Goal: Navigation & Orientation: Find specific page/section

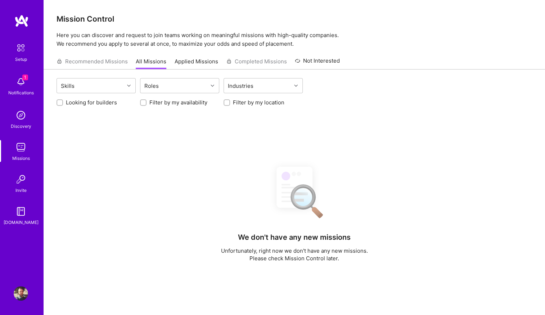
click at [21, 178] on img at bounding box center [21, 179] width 14 height 14
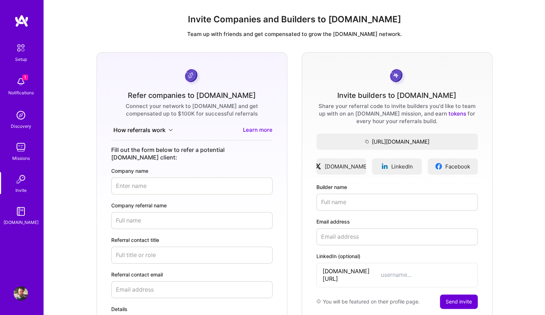
click at [20, 151] on img at bounding box center [21, 147] width 14 height 14
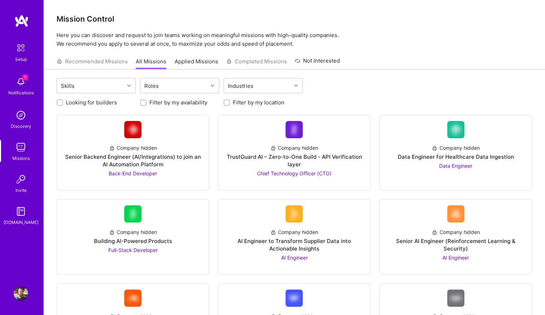
click at [23, 125] on div "Discovery" at bounding box center [21, 126] width 21 height 8
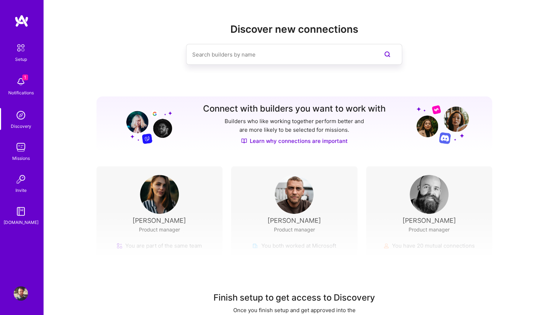
click at [23, 75] on span "1" at bounding box center [25, 77] width 6 height 6
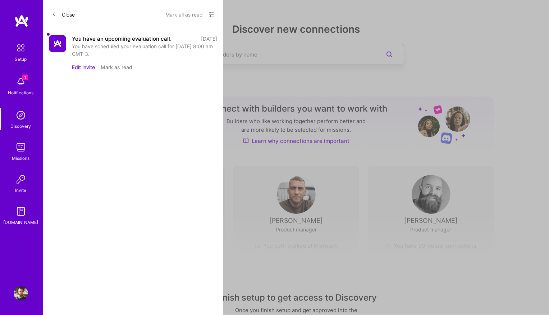
click at [183, 14] on button "Mark all as read" at bounding box center [184, 15] width 37 height 12
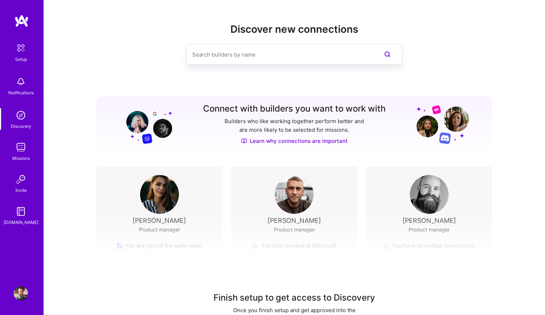
click at [283, 50] on div "Setup Notifications Discovery Missions Invite A.Guide Profile Close Show all no…" at bounding box center [272, 170] width 545 height 340
click at [22, 46] on img at bounding box center [20, 47] width 15 height 15
